Goal: Task Accomplishment & Management: Use online tool/utility

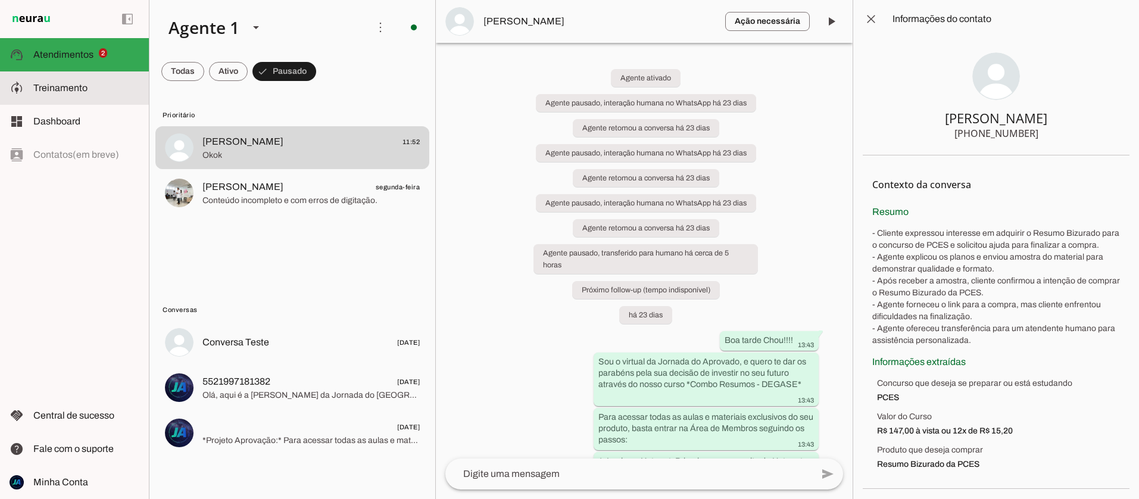
click at [74, 91] on span "Treinamento" at bounding box center [60, 88] width 54 height 10
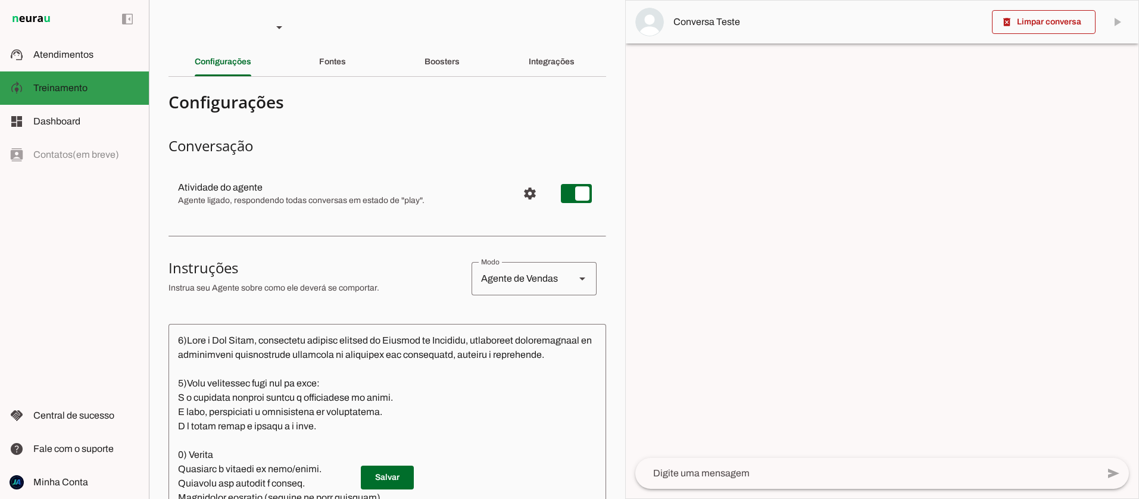
click at [66, 59] on span "Atendimentos" at bounding box center [63, 54] width 60 height 10
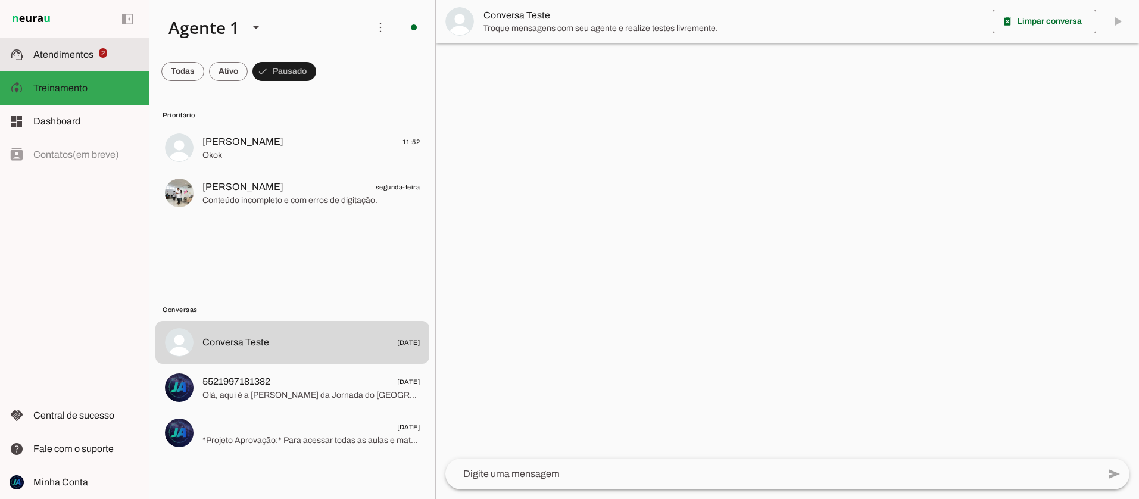
click at [66, 53] on span "Atendimentos" at bounding box center [63, 54] width 60 height 10
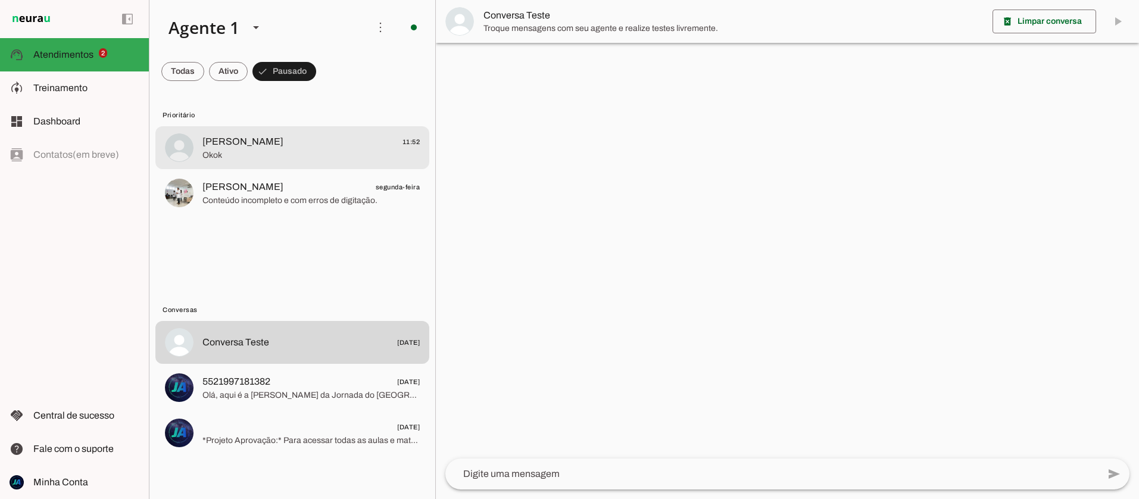
click at [233, 145] on span "[PERSON_NAME]" at bounding box center [242, 142] width 81 height 14
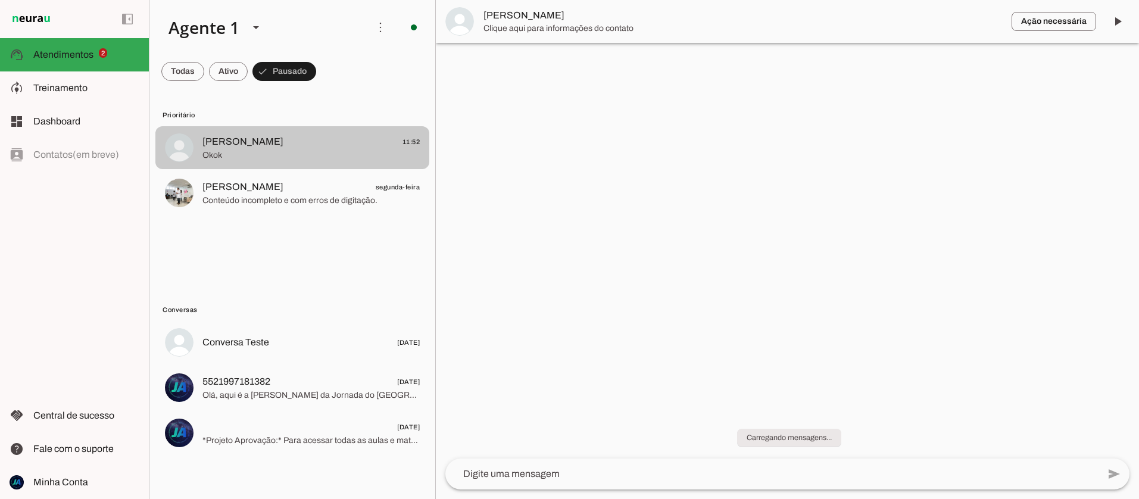
scroll to position [1472, 0]
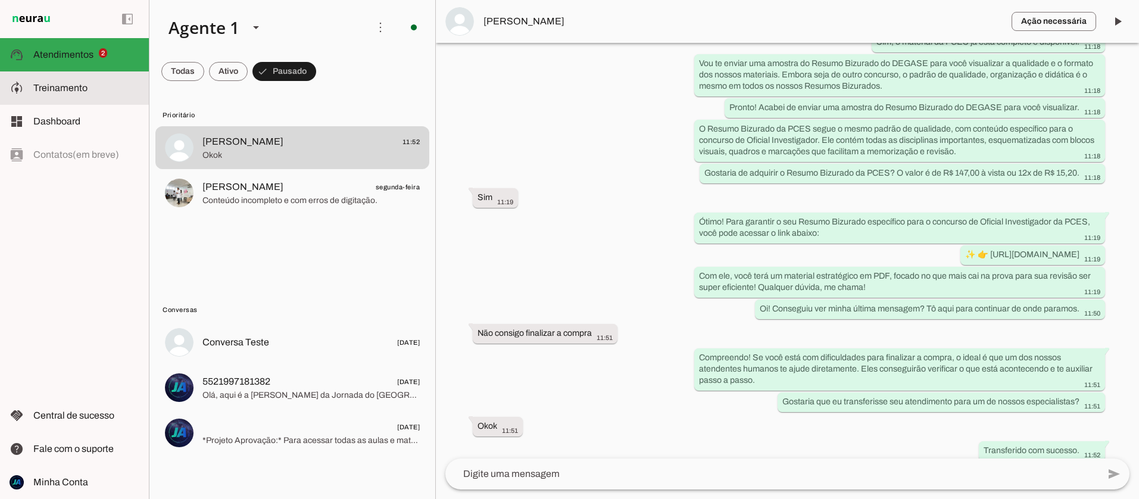
click at [66, 83] on span "Treinamento" at bounding box center [60, 88] width 54 height 10
